Goal: Task Accomplishment & Management: Complete application form

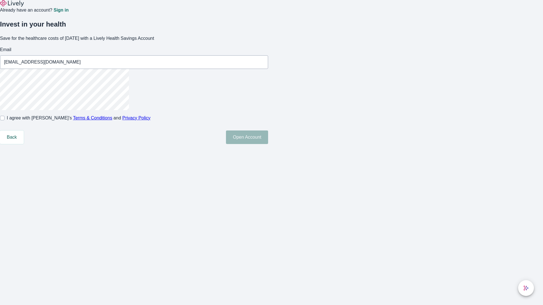
click at [5, 120] on input "I agree with Lively’s Terms & Conditions and Privacy Policy" at bounding box center [2, 118] width 5 height 5
checkbox input "true"
click at [268, 144] on button "Open Account" at bounding box center [247, 138] width 42 height 14
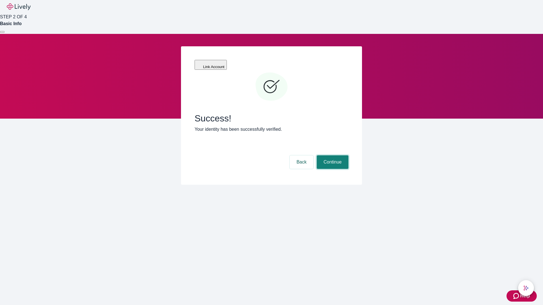
click at [332, 156] on button "Continue" at bounding box center [333, 163] width 32 height 14
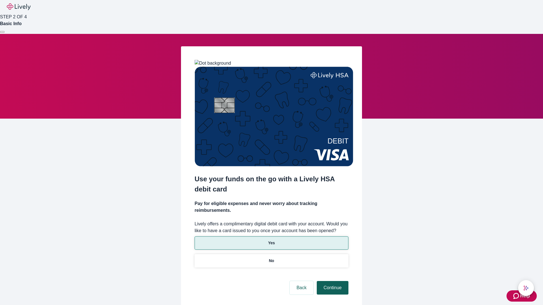
click at [271, 240] on p "Yes" at bounding box center [271, 243] width 7 height 6
click at [332, 281] on button "Continue" at bounding box center [333, 288] width 32 height 14
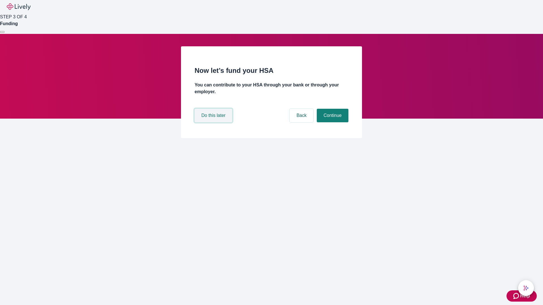
click at [214, 122] on button "Do this later" at bounding box center [214, 116] width 38 height 14
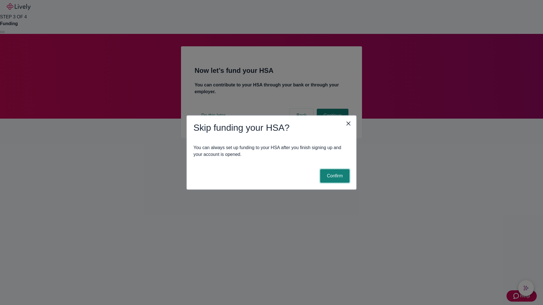
click at [334, 176] on button "Confirm" at bounding box center [334, 176] width 29 height 14
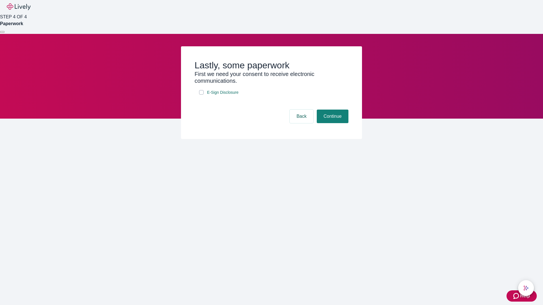
click at [201, 95] on input "E-Sign Disclosure" at bounding box center [201, 92] width 5 height 5
checkbox input "true"
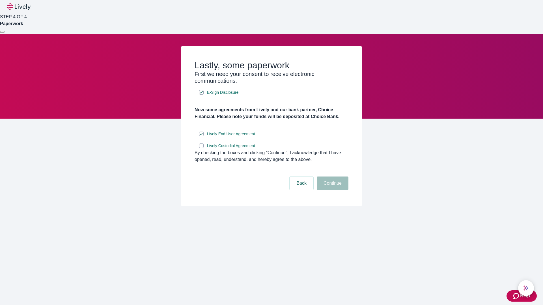
click at [201, 148] on input "Lively Custodial Agreement" at bounding box center [201, 146] width 5 height 5
checkbox input "true"
click at [332, 190] on button "Continue" at bounding box center [333, 184] width 32 height 14
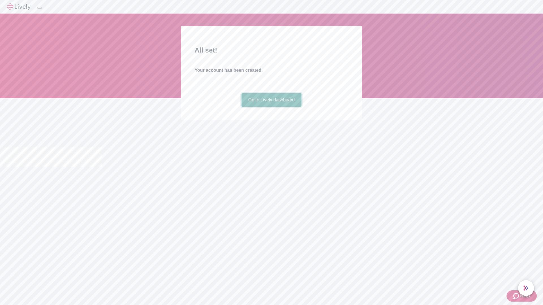
click at [271, 107] on link "Go to Lively dashboard" at bounding box center [272, 100] width 60 height 14
